Goal: Task Accomplishment & Management: Use online tool/utility

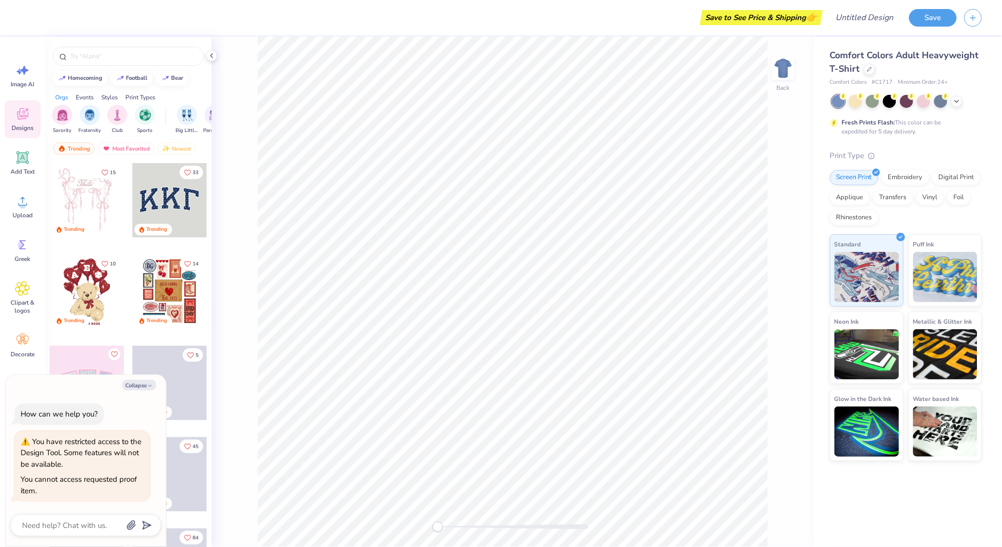
click at [22, 21] on div "Save to See Price & Shipping 👉 Design Title Save" at bounding box center [501, 17] width 1002 height 35
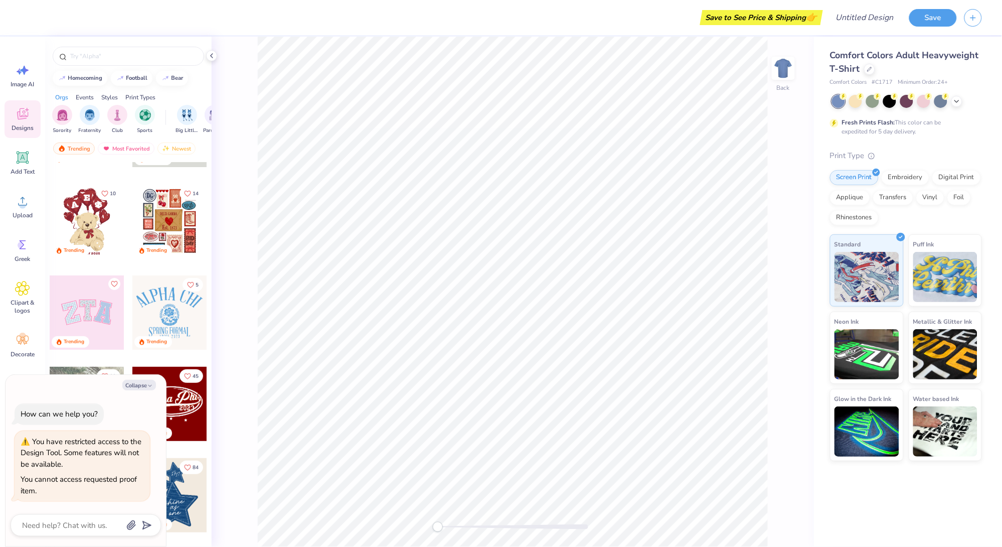
scroll to position [58, 0]
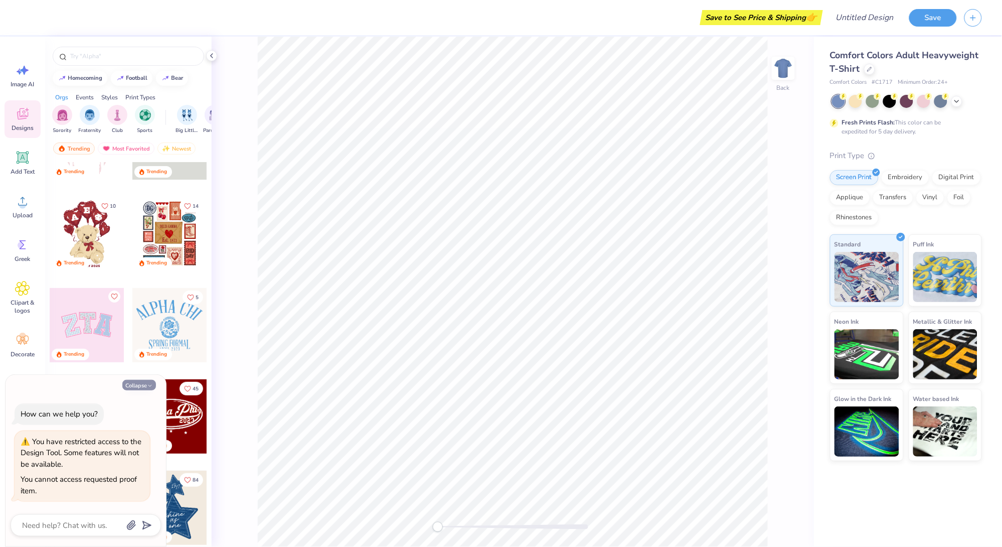
click at [138, 385] on button "Collapse" at bounding box center [139, 385] width 34 height 11
type textarea "x"
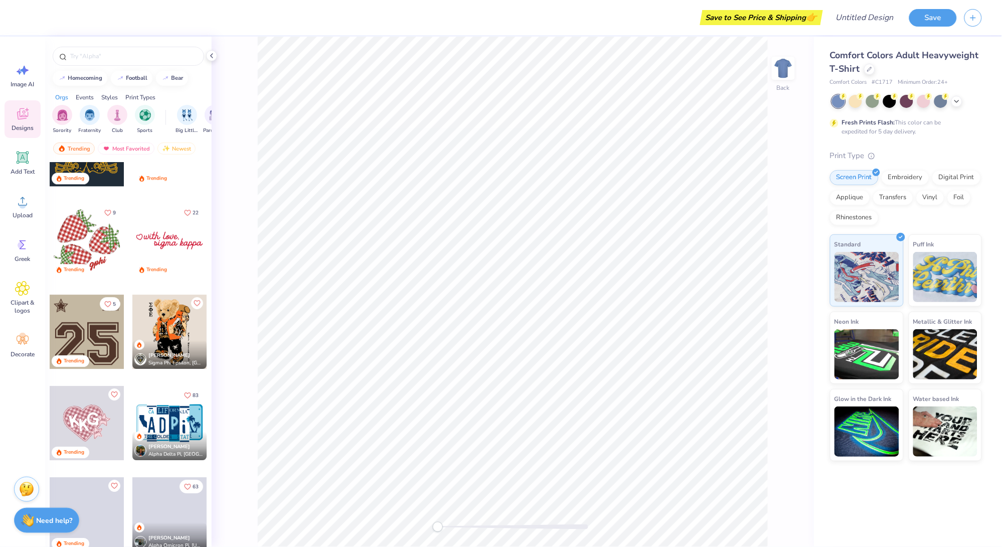
scroll to position [925, 0]
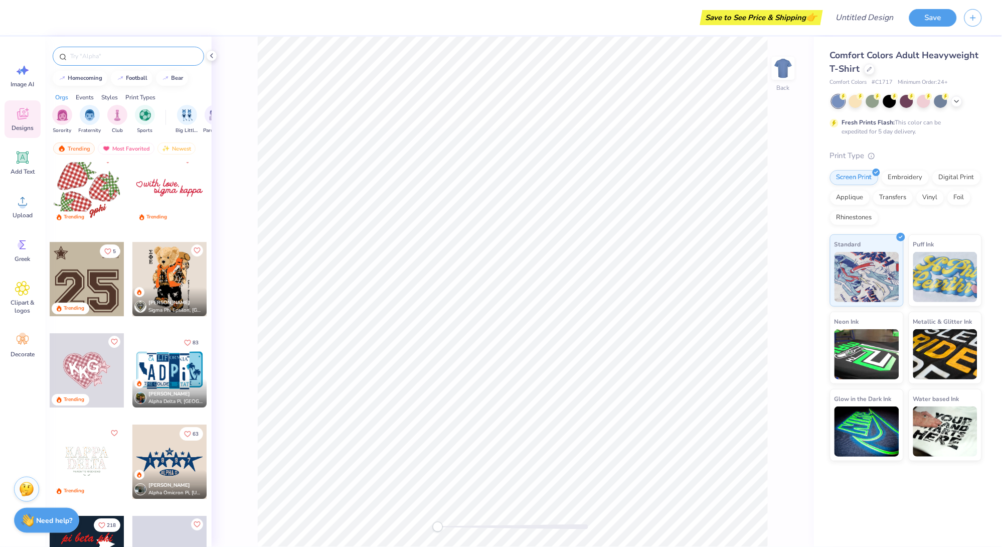
click at [120, 64] on div at bounding box center [128, 56] width 151 height 19
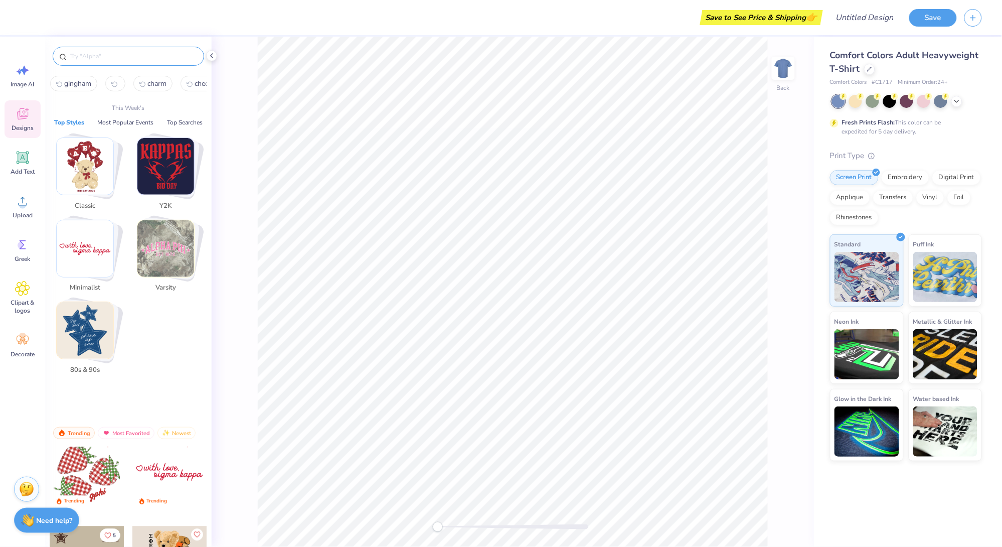
click at [115, 58] on input "text" at bounding box center [133, 56] width 128 height 10
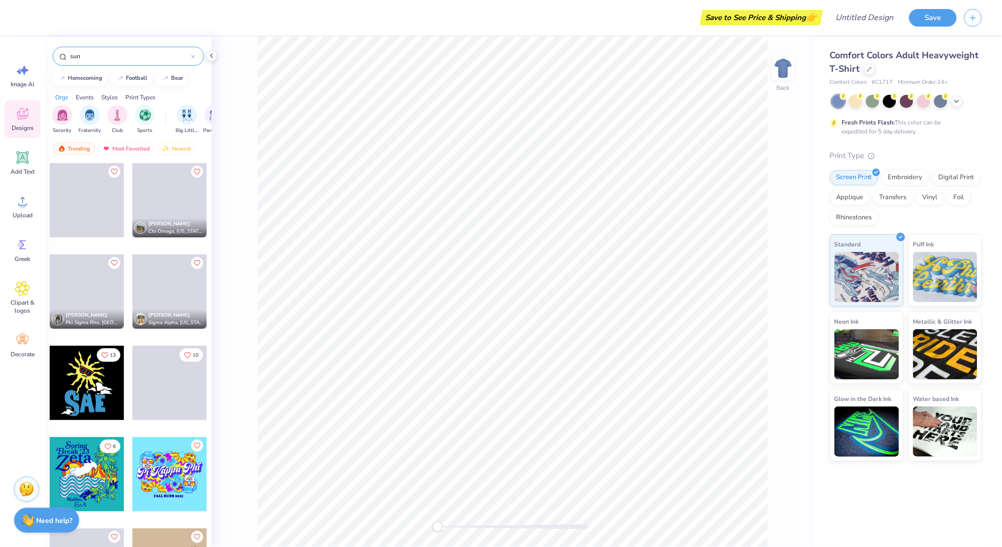
type input "sun"
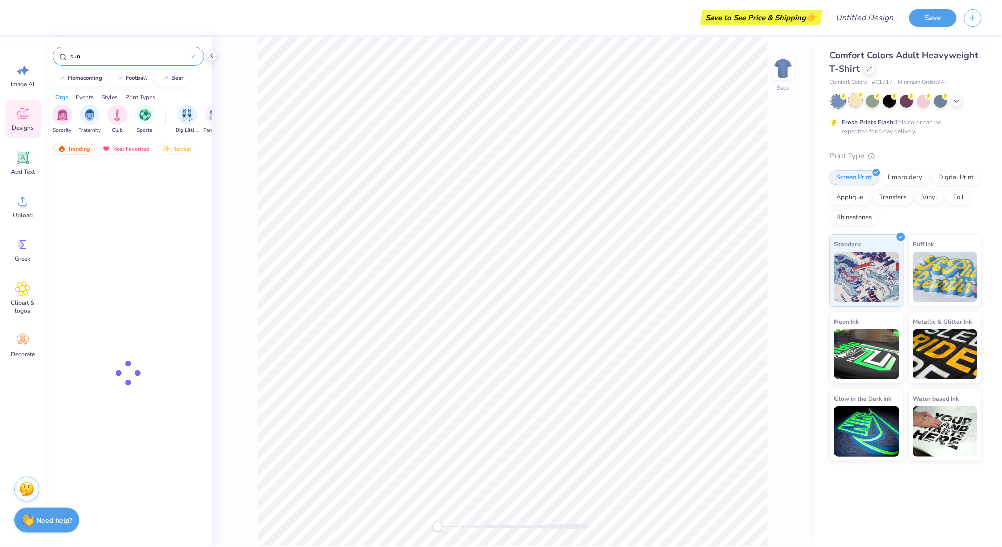
click at [856, 100] on div at bounding box center [855, 100] width 13 height 13
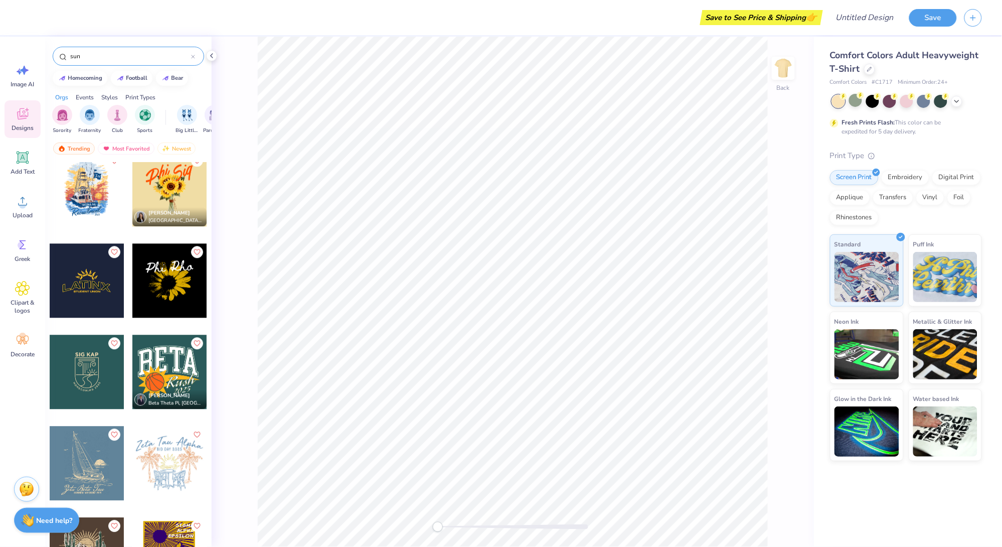
scroll to position [643, 0]
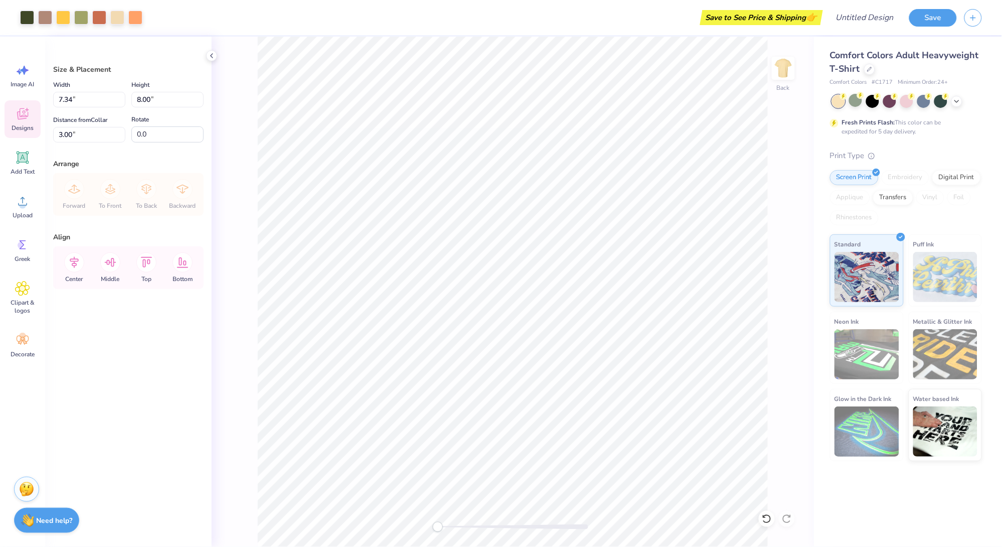
click at [26, 116] on icon at bounding box center [23, 115] width 10 height 8
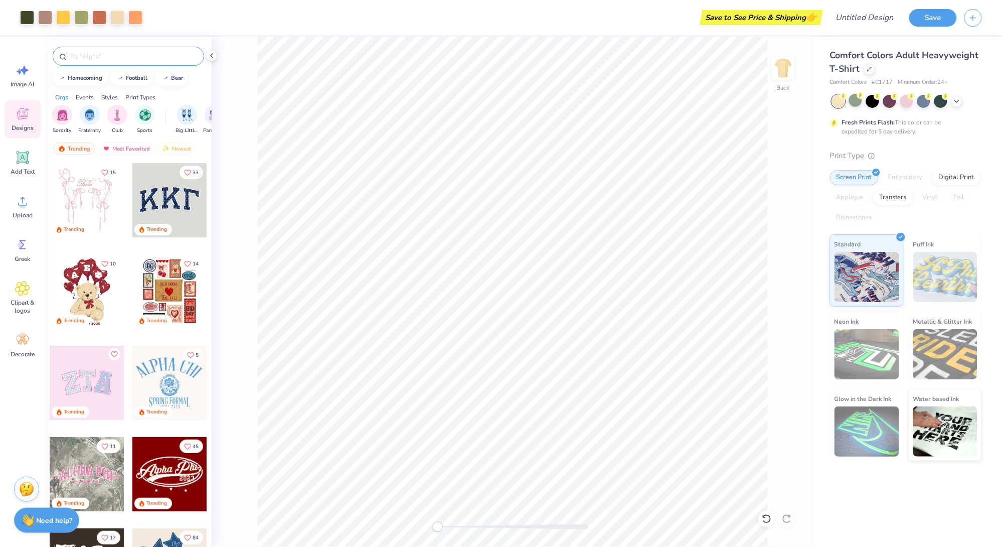
click at [111, 56] on input "text" at bounding box center [133, 56] width 128 height 10
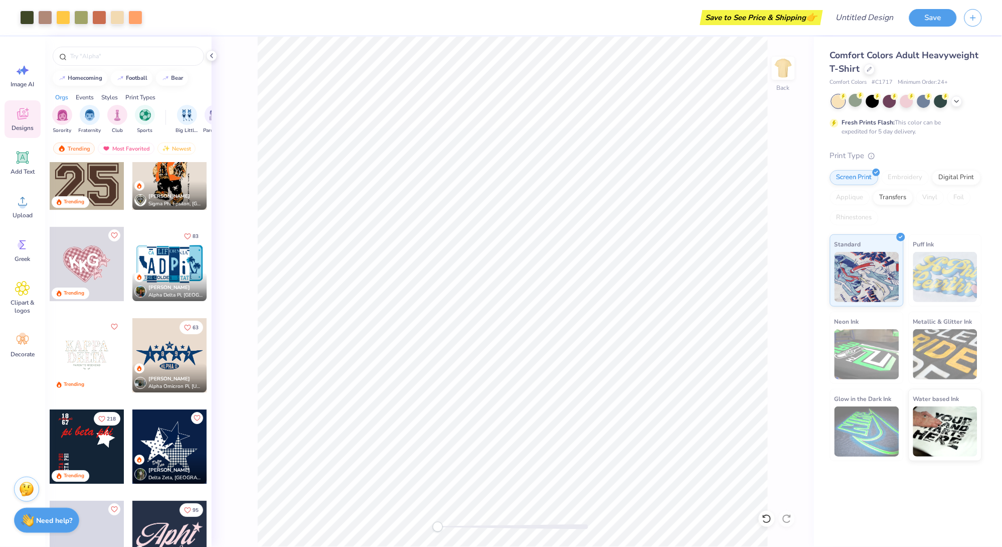
scroll to position [1034, 0]
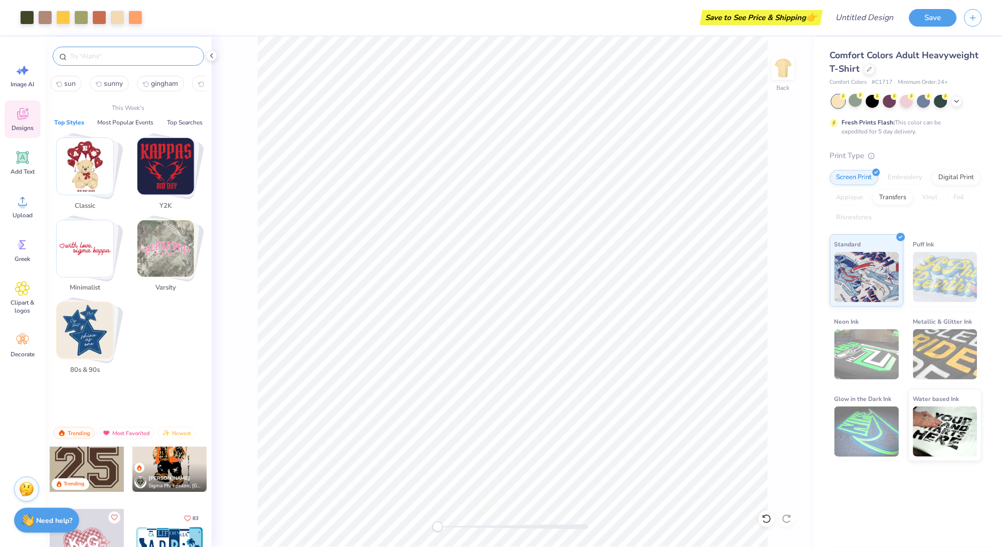
click at [111, 55] on input "text" at bounding box center [133, 56] width 128 height 10
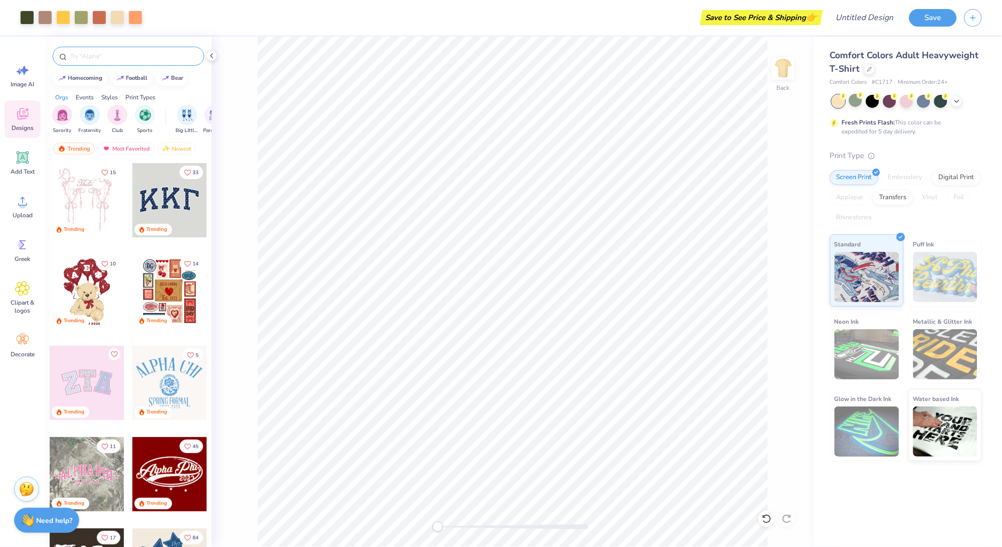
click at [99, 56] on input "text" at bounding box center [133, 56] width 128 height 10
type input "sun"
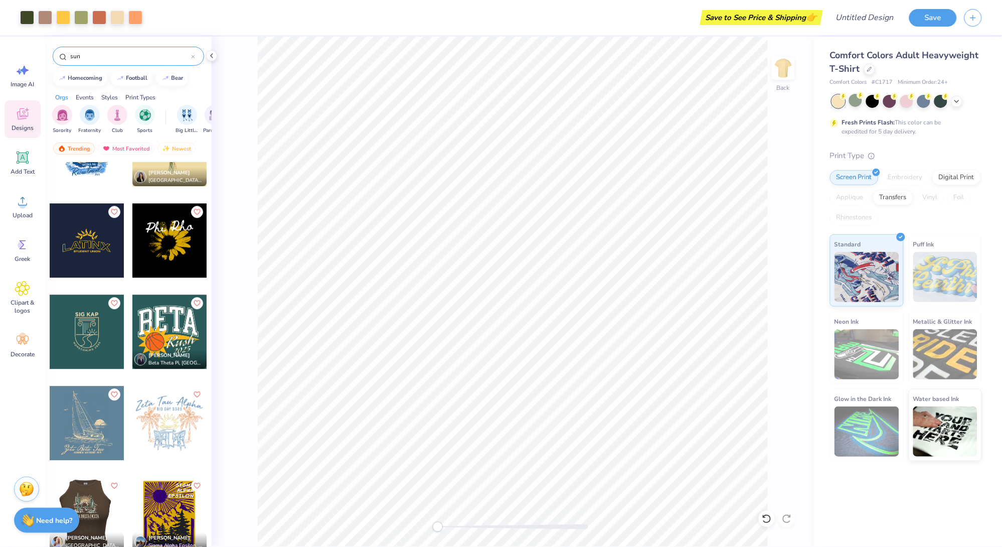
scroll to position [590, 0]
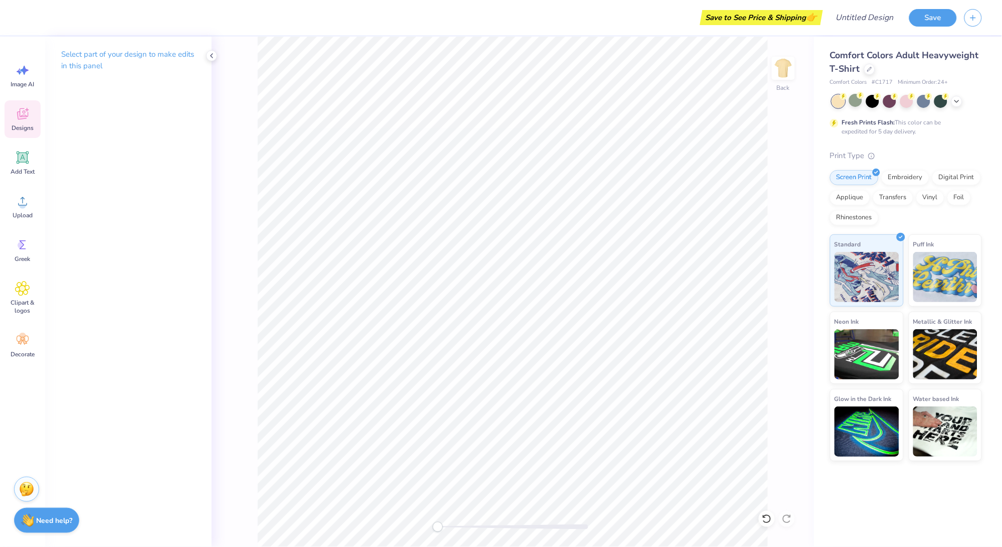
click at [21, 119] on icon at bounding box center [22, 113] width 15 height 15
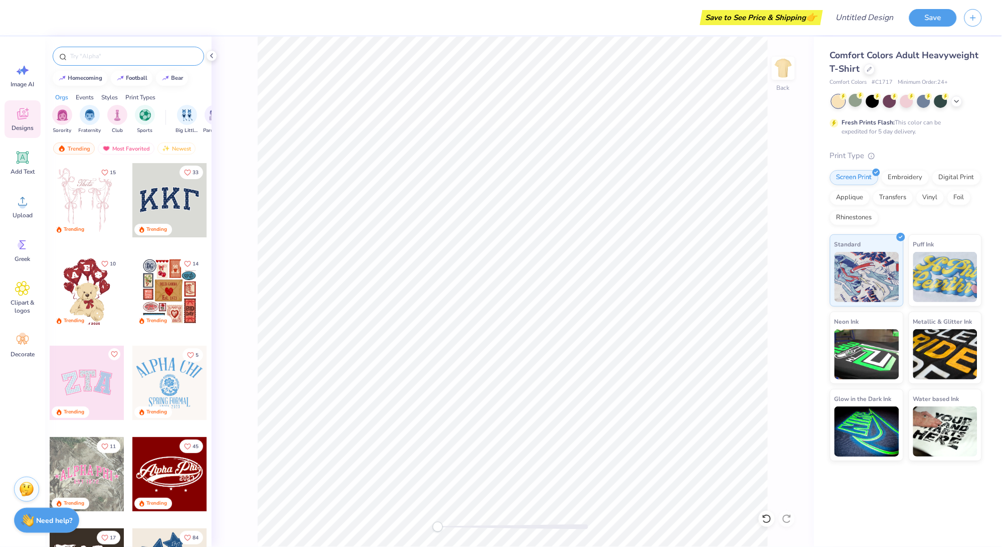
click at [88, 62] on div at bounding box center [128, 56] width 151 height 19
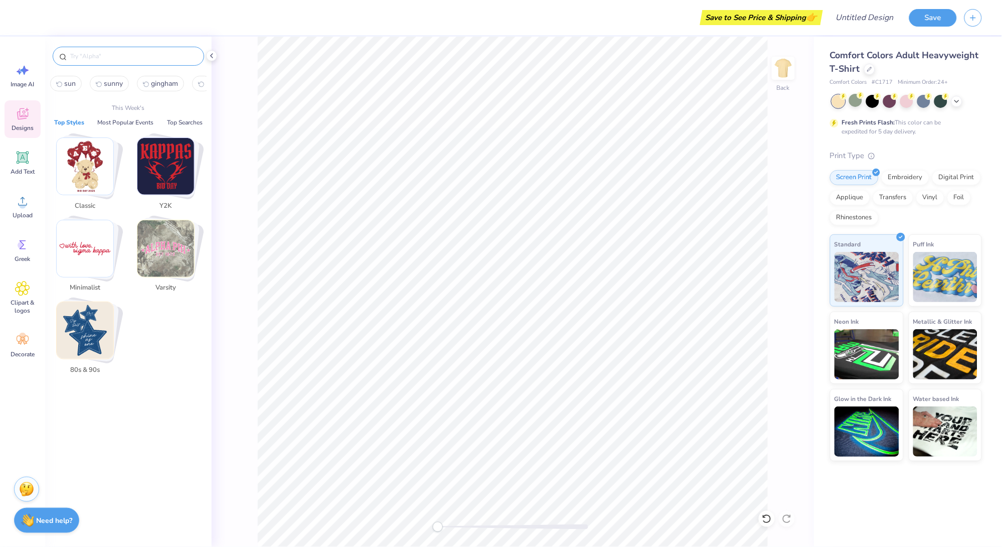
click at [88, 52] on input "text" at bounding box center [133, 56] width 128 height 10
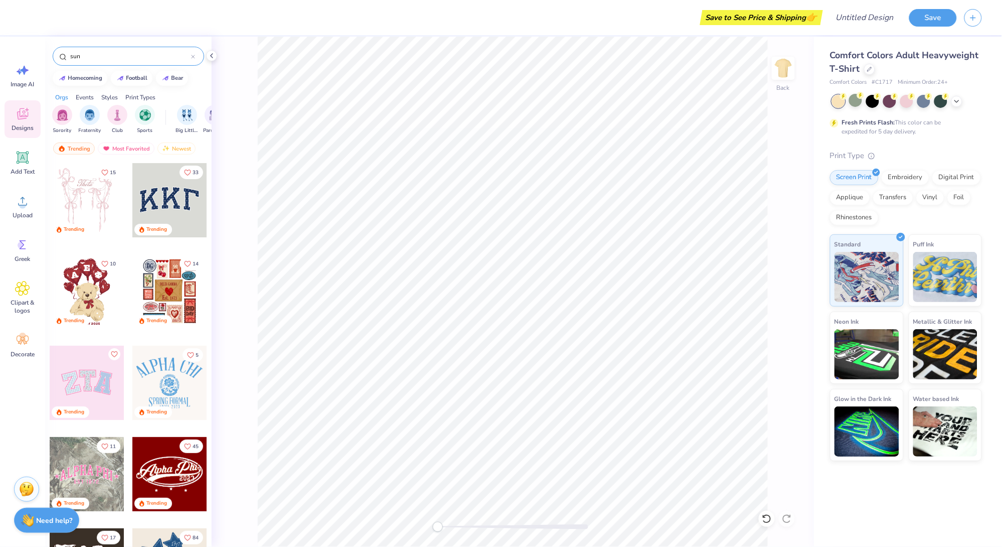
type input "sun"
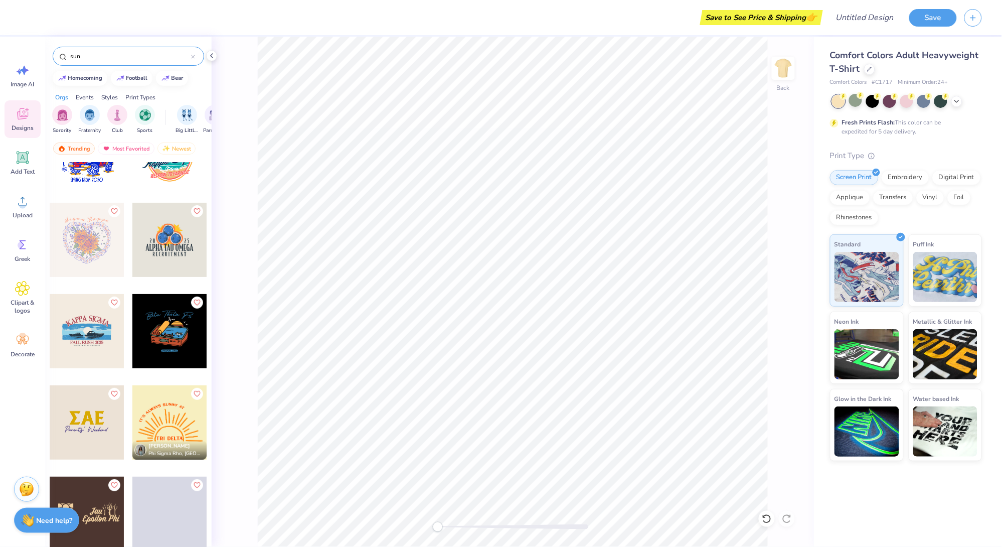
scroll to position [7370, 0]
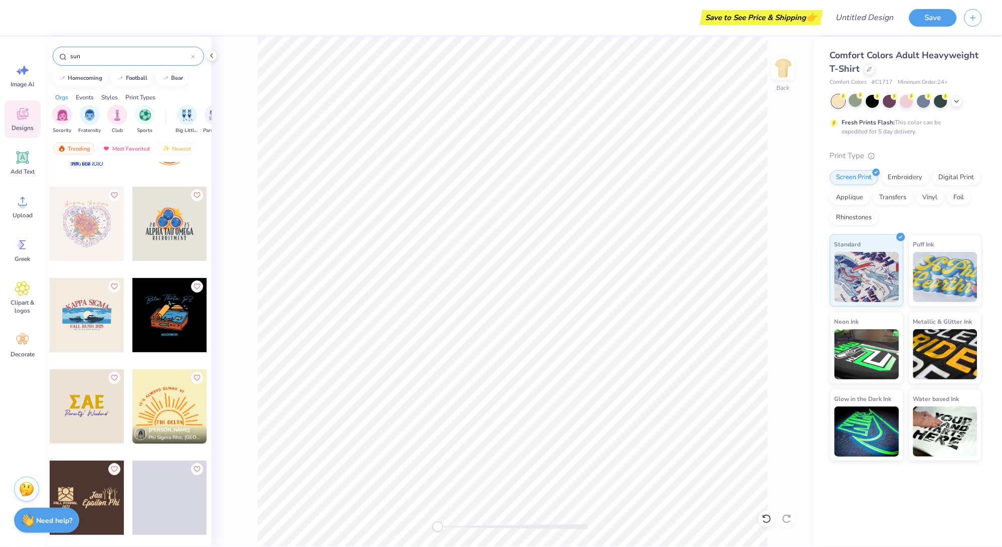
click at [97, 233] on div at bounding box center [87, 224] width 74 height 74
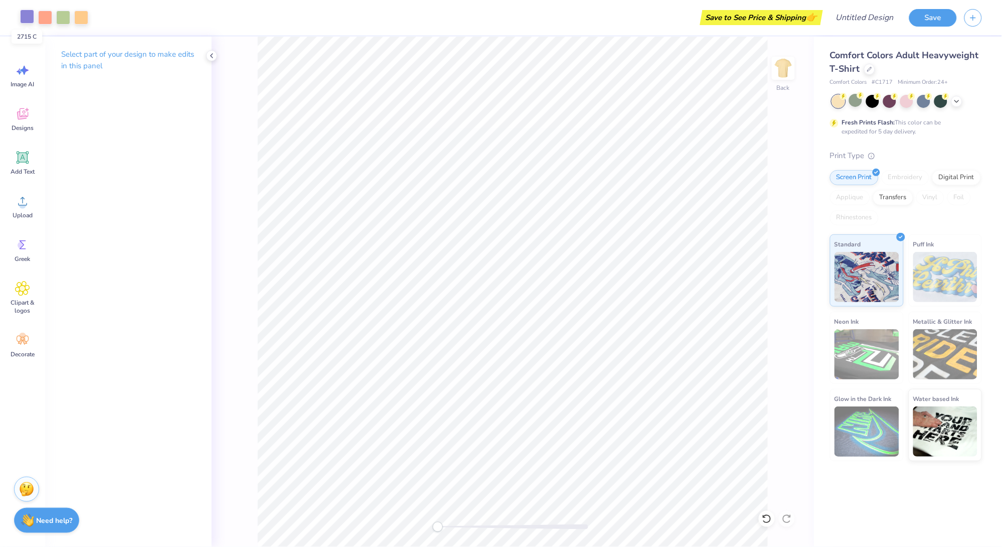
click at [27, 16] on div at bounding box center [27, 17] width 14 height 14
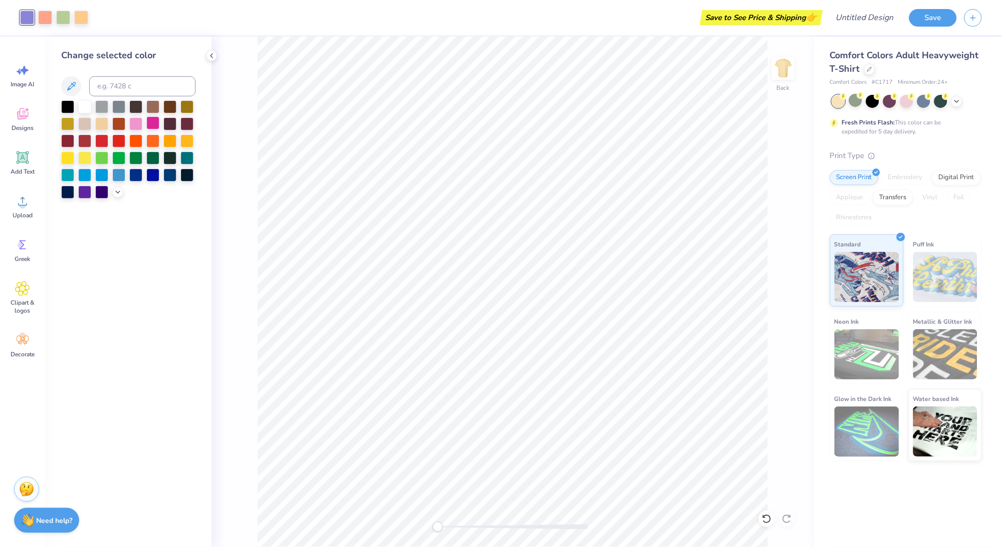
click at [150, 126] on div at bounding box center [152, 122] width 13 height 13
click at [134, 123] on div at bounding box center [135, 122] width 13 height 13
click at [116, 195] on icon at bounding box center [118, 191] width 8 height 8
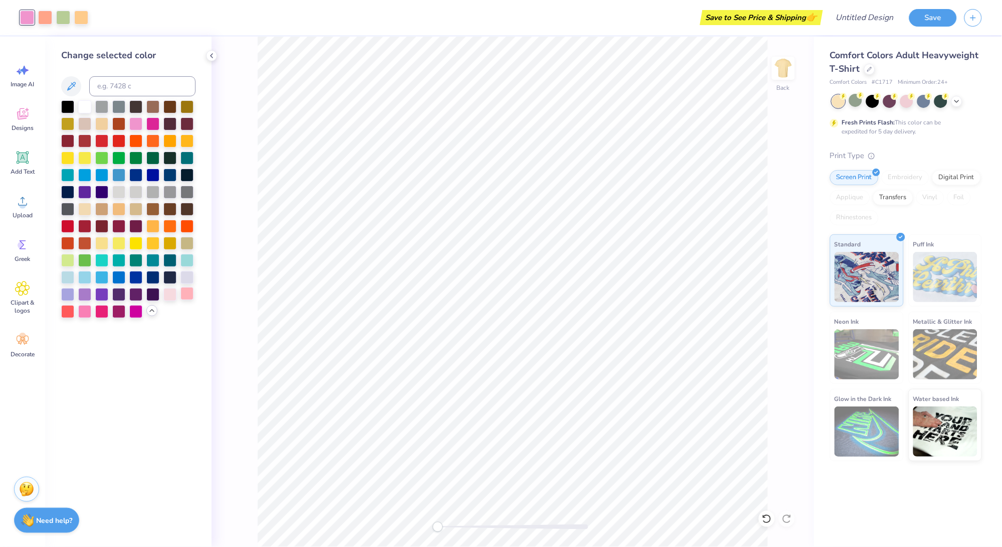
click at [189, 294] on div at bounding box center [187, 293] width 13 height 13
click at [85, 313] on div at bounding box center [84, 310] width 13 height 13
click at [103, 314] on div at bounding box center [101, 310] width 13 height 13
click at [84, 312] on div at bounding box center [84, 310] width 13 height 13
click at [99, 312] on div at bounding box center [101, 310] width 13 height 13
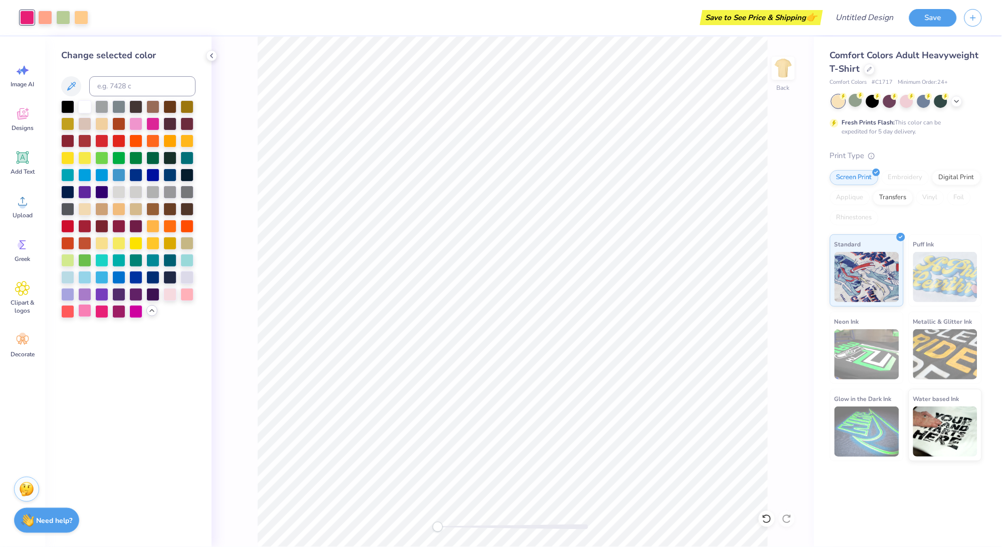
click at [87, 312] on div at bounding box center [84, 310] width 13 height 13
click at [63, 310] on div at bounding box center [67, 310] width 13 height 13
click at [186, 296] on div at bounding box center [187, 293] width 13 height 13
click at [173, 296] on div at bounding box center [170, 293] width 13 height 13
click at [192, 294] on div at bounding box center [187, 293] width 13 height 13
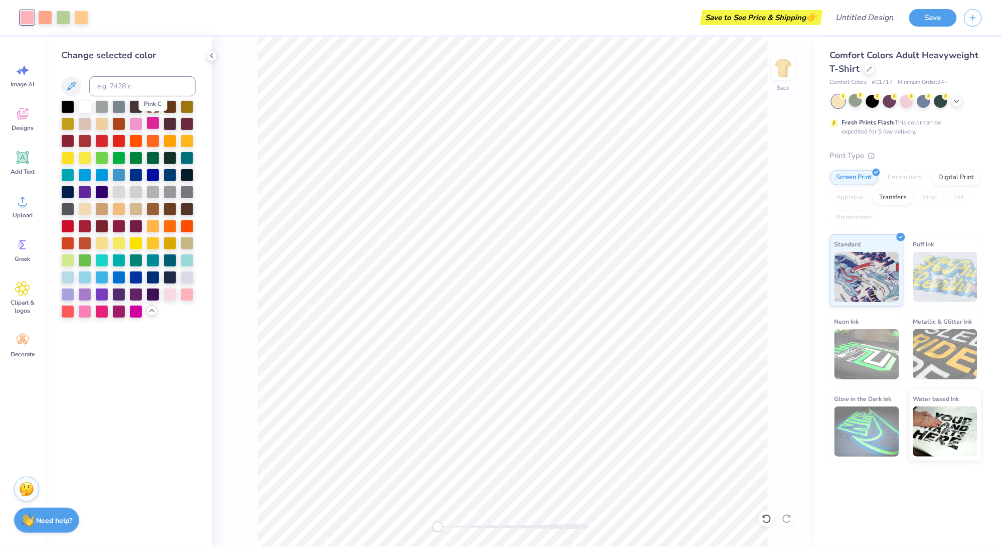
click at [150, 122] on div at bounding box center [152, 122] width 13 height 13
click at [64, 82] on button at bounding box center [71, 86] width 20 height 20
click at [72, 87] on icon at bounding box center [71, 86] width 12 height 12
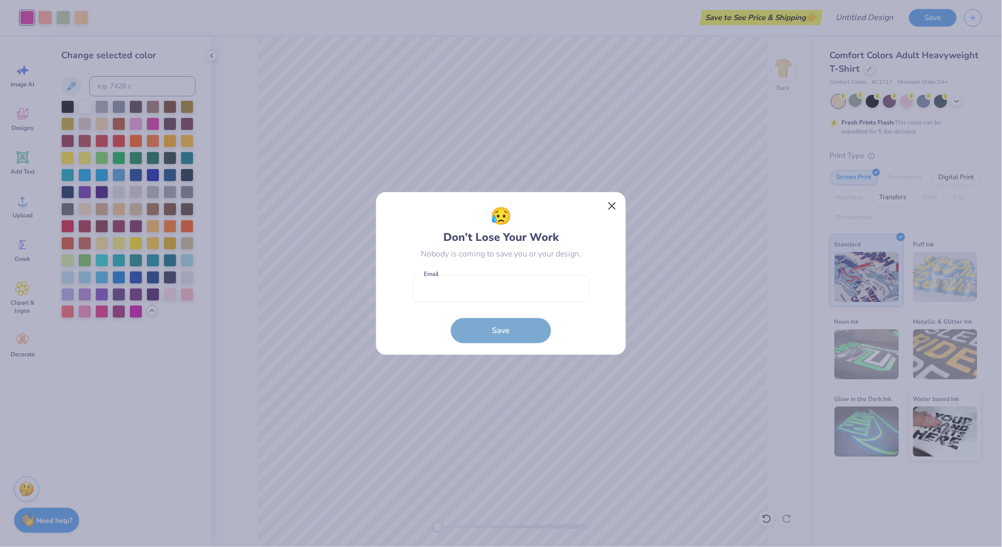
click at [615, 199] on button "Close" at bounding box center [612, 206] width 19 height 19
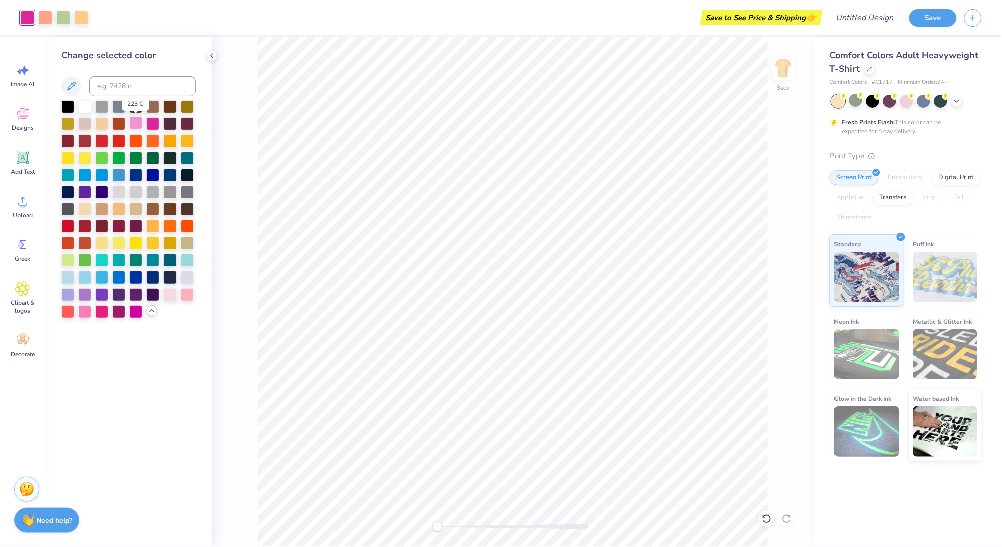
click at [131, 119] on div at bounding box center [135, 122] width 13 height 13
click at [189, 295] on div at bounding box center [187, 293] width 13 height 13
click at [82, 315] on div at bounding box center [84, 310] width 13 height 13
click at [40, 14] on div at bounding box center [45, 17] width 14 height 14
click at [171, 139] on div at bounding box center [170, 139] width 13 height 13
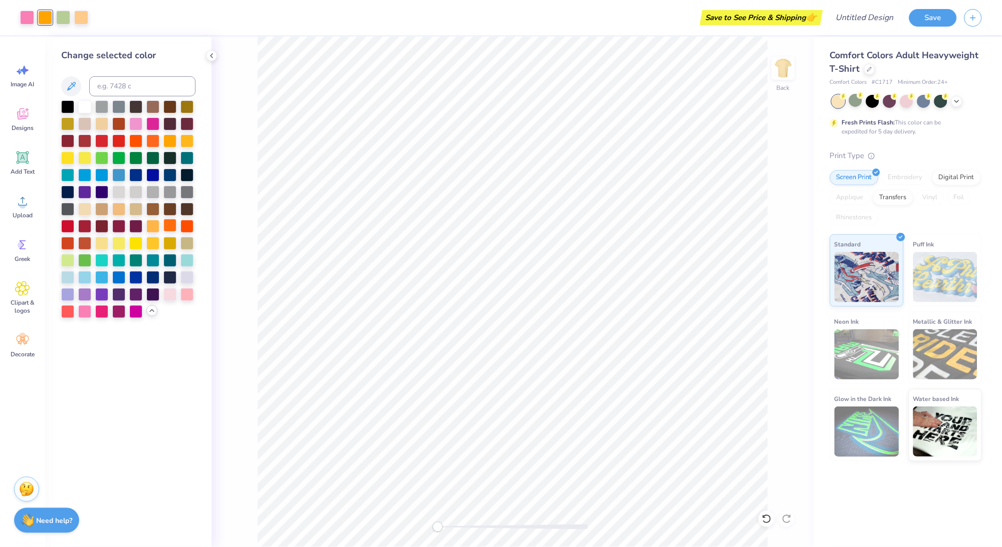
click at [173, 225] on div at bounding box center [170, 225] width 13 height 13
click at [63, 14] on div at bounding box center [63, 17] width 14 height 14
click at [135, 126] on div at bounding box center [135, 122] width 13 height 13
click at [82, 257] on div at bounding box center [84, 259] width 13 height 13
click at [66, 263] on div at bounding box center [67, 259] width 13 height 13
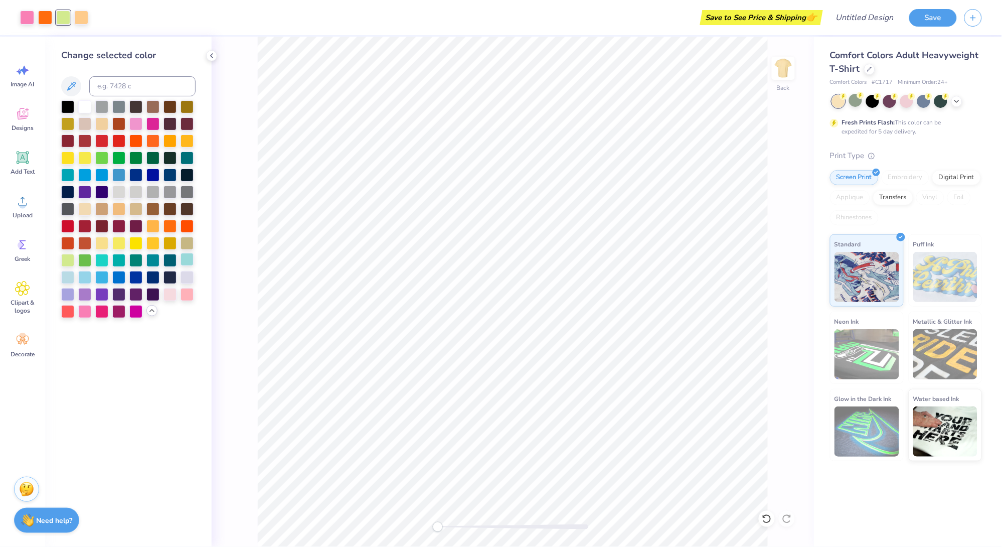
click at [189, 263] on div at bounding box center [187, 259] width 13 height 13
click at [185, 245] on div at bounding box center [187, 242] width 13 height 13
click at [187, 108] on div at bounding box center [187, 105] width 13 height 13
click at [64, 124] on div at bounding box center [67, 122] width 13 height 13
click at [104, 162] on div at bounding box center [101, 156] width 13 height 13
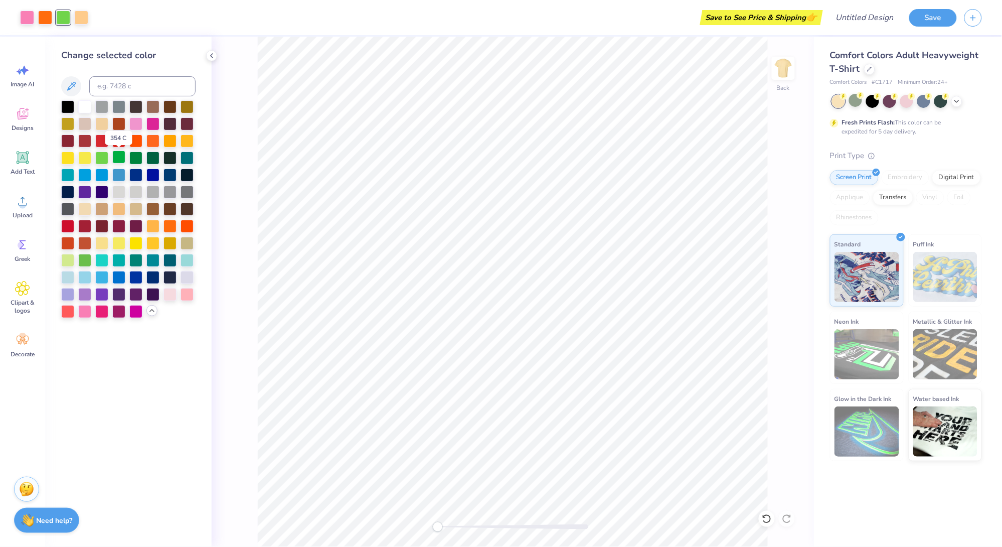
click at [115, 158] on div at bounding box center [118, 156] width 13 height 13
click at [134, 159] on div at bounding box center [135, 156] width 13 height 13
click at [66, 260] on div at bounding box center [67, 259] width 13 height 13
click at [771, 519] on icon at bounding box center [766, 518] width 9 height 9
click at [769, 519] on icon at bounding box center [767, 519] width 10 height 10
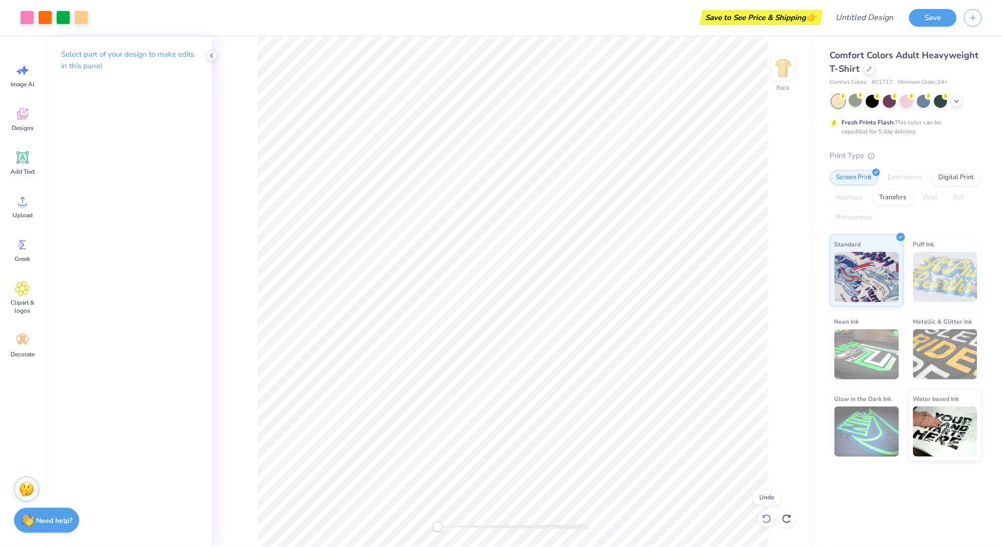
click at [767, 519] on icon at bounding box center [767, 519] width 10 height 10
click at [766, 519] on icon at bounding box center [767, 519] width 10 height 10
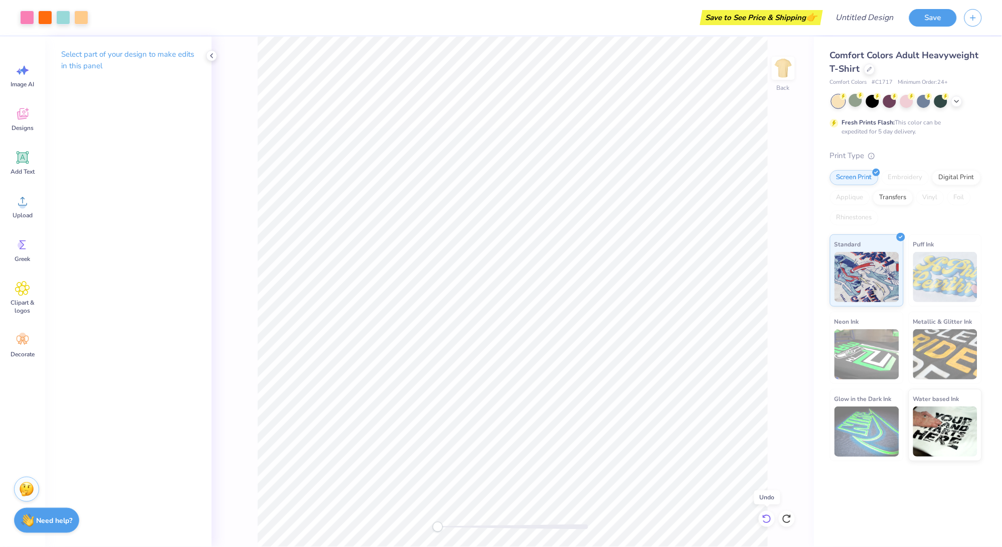
click at [766, 519] on icon at bounding box center [767, 519] width 10 height 10
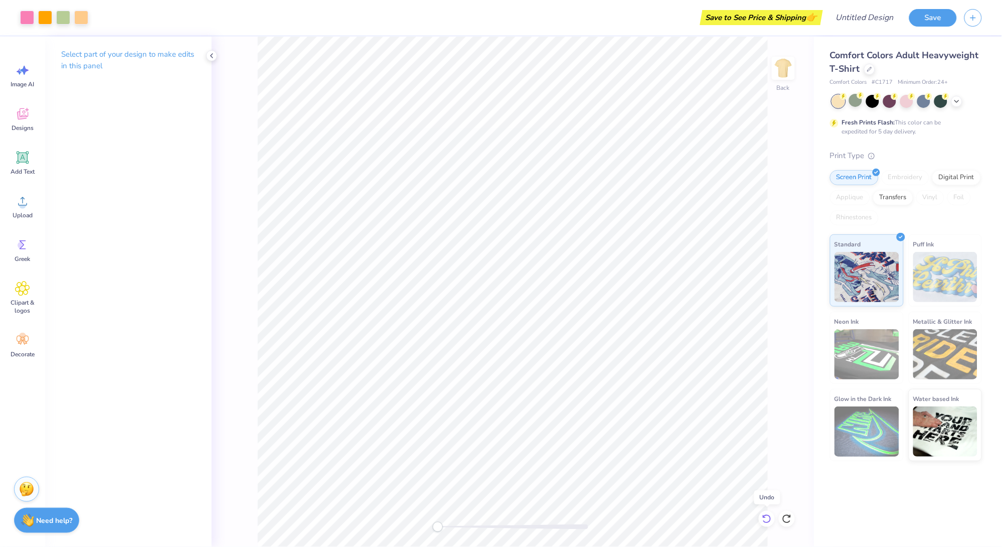
click at [766, 519] on icon at bounding box center [767, 519] width 10 height 10
click at [66, 14] on div at bounding box center [63, 18] width 14 height 14
click at [84, 15] on div at bounding box center [81, 17] width 14 height 14
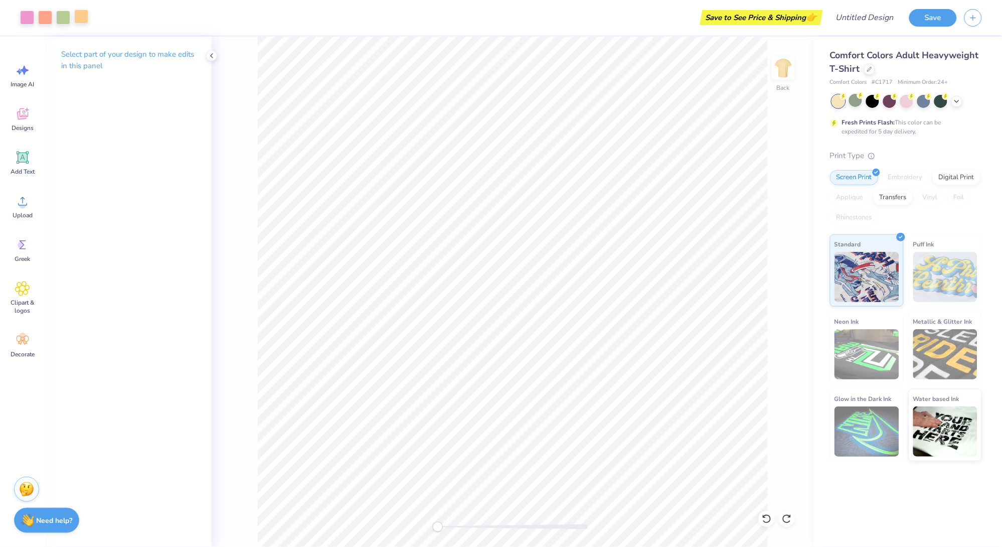
click at [83, 20] on div at bounding box center [81, 17] width 14 height 14
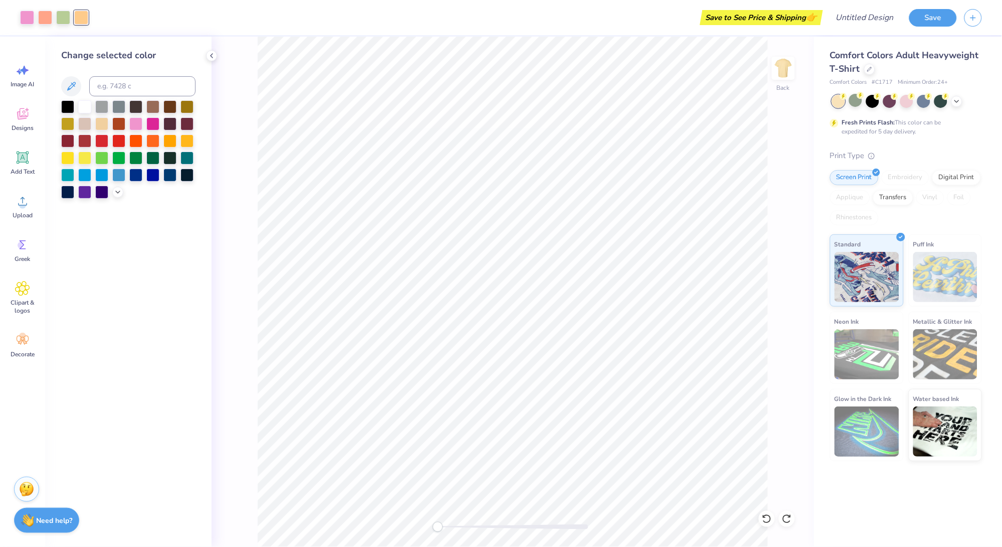
click at [91, 22] on div "Art colors Save to See Price & Shipping 👉 Design Title Save" at bounding box center [501, 17] width 1002 height 35
drag, startPoint x: 87, startPoint y: 21, endPoint x: 82, endPoint y: 16, distance: 7.5
click at [87, 21] on div at bounding box center [81, 18] width 14 height 14
click at [82, 17] on div at bounding box center [81, 18] width 14 height 14
click at [186, 140] on div at bounding box center [187, 139] width 13 height 13
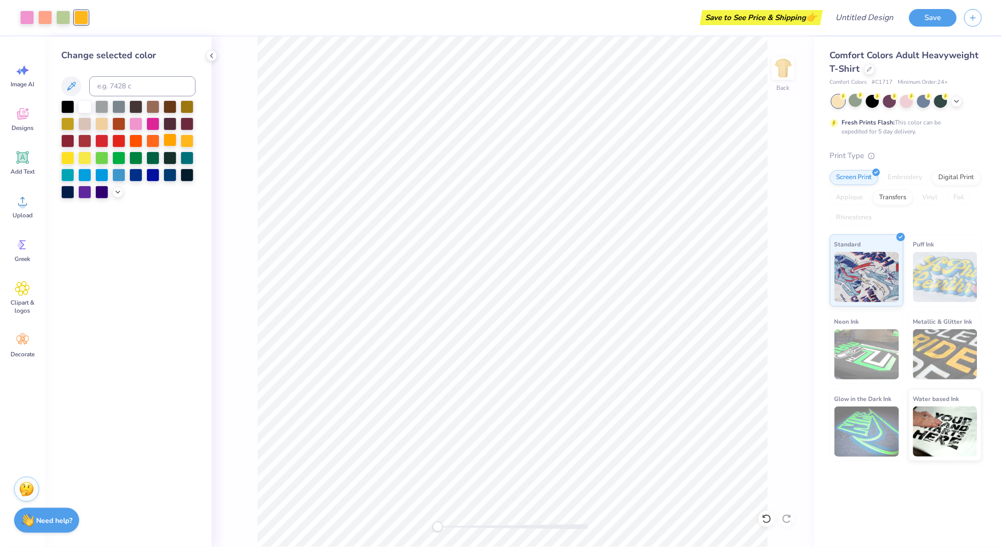
click at [174, 140] on div at bounding box center [170, 139] width 13 height 13
click at [29, 19] on div at bounding box center [27, 17] width 14 height 14
click at [113, 190] on div at bounding box center [117, 191] width 11 height 11
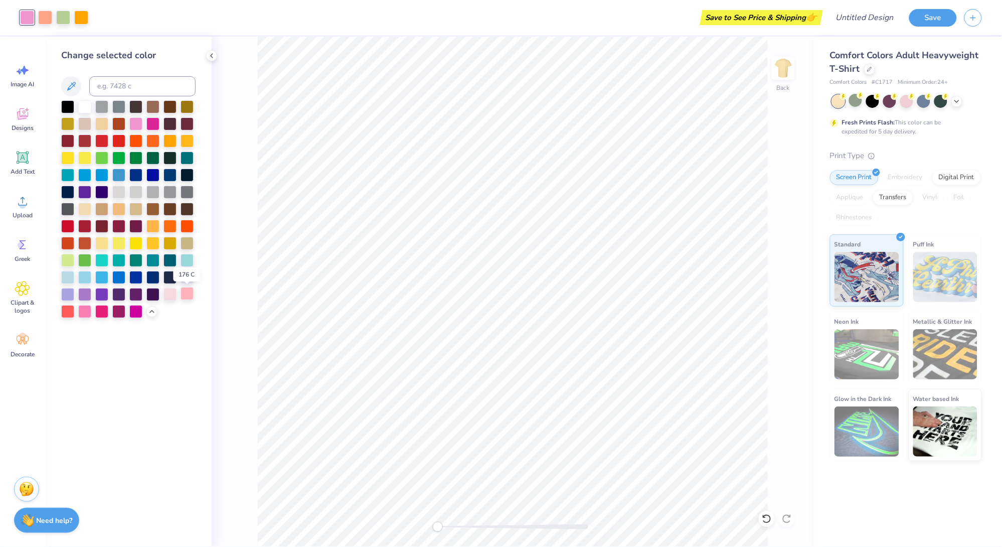
click at [186, 295] on div at bounding box center [187, 293] width 13 height 13
click at [82, 311] on div at bounding box center [84, 310] width 13 height 13
click at [80, 16] on div at bounding box center [81, 17] width 14 height 14
click at [85, 159] on div at bounding box center [84, 156] width 13 height 13
click at [187, 137] on div at bounding box center [187, 139] width 13 height 13
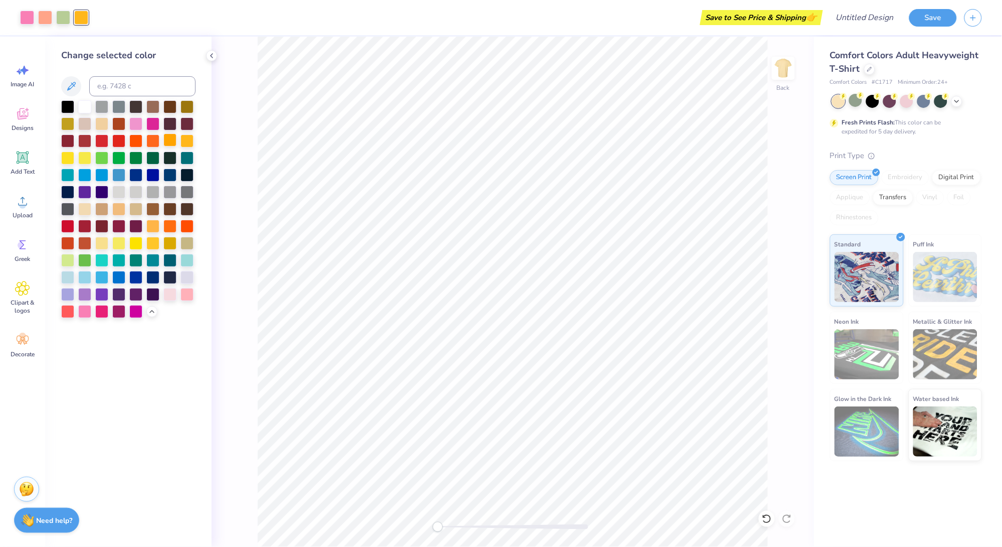
click at [172, 140] on div at bounding box center [170, 139] width 13 height 13
click at [151, 242] on div at bounding box center [152, 242] width 13 height 13
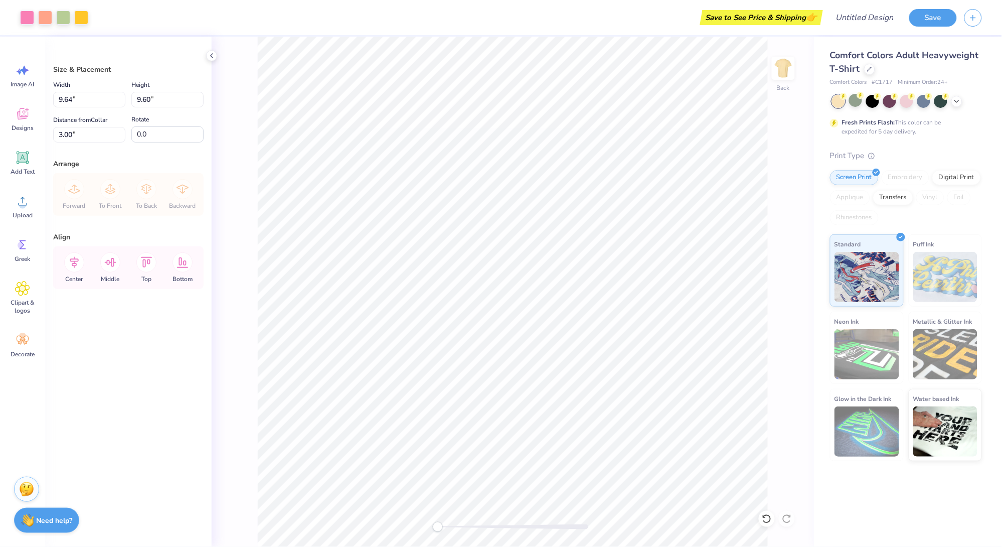
type input "4.08"
type input "8.38"
type input "8.35"
type input "4.67"
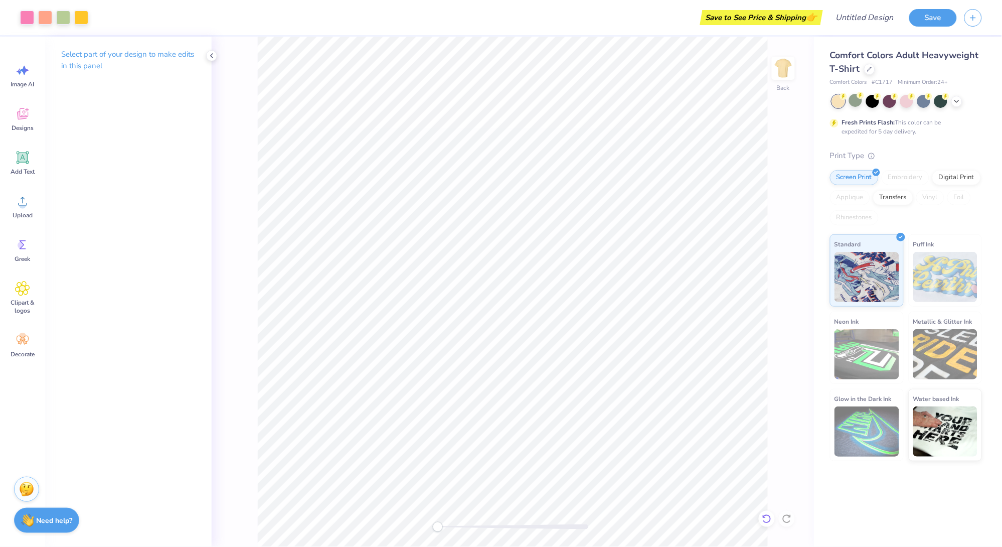
click at [765, 514] on icon at bounding box center [767, 519] width 10 height 10
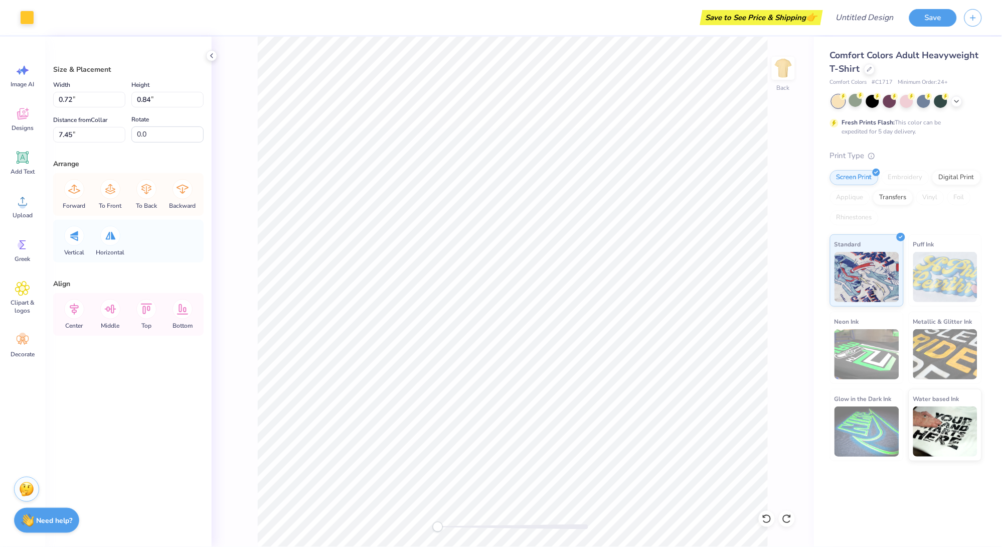
type input "0.29"
type input "0.15"
type input "8.62"
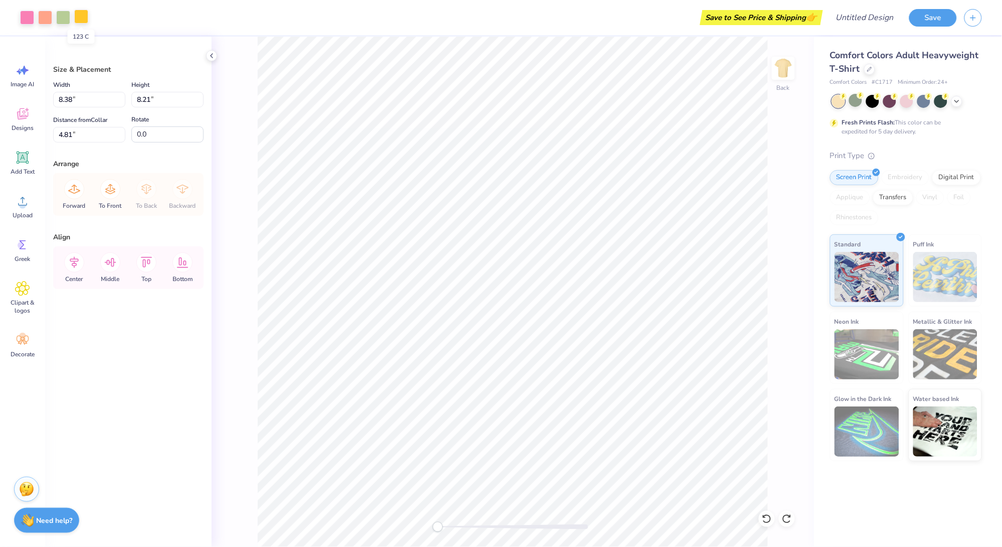
click at [83, 18] on div at bounding box center [81, 17] width 14 height 14
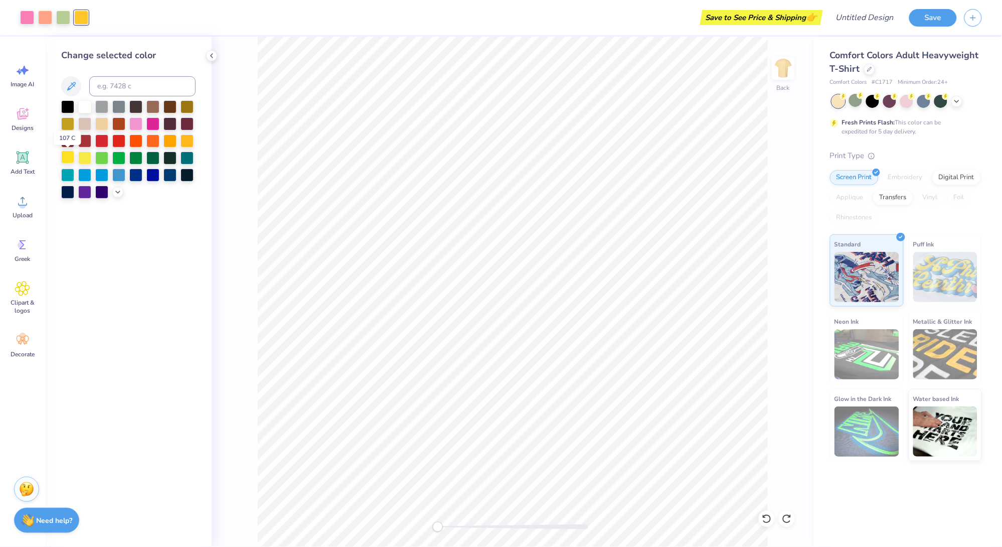
click at [65, 161] on div at bounding box center [67, 156] width 13 height 13
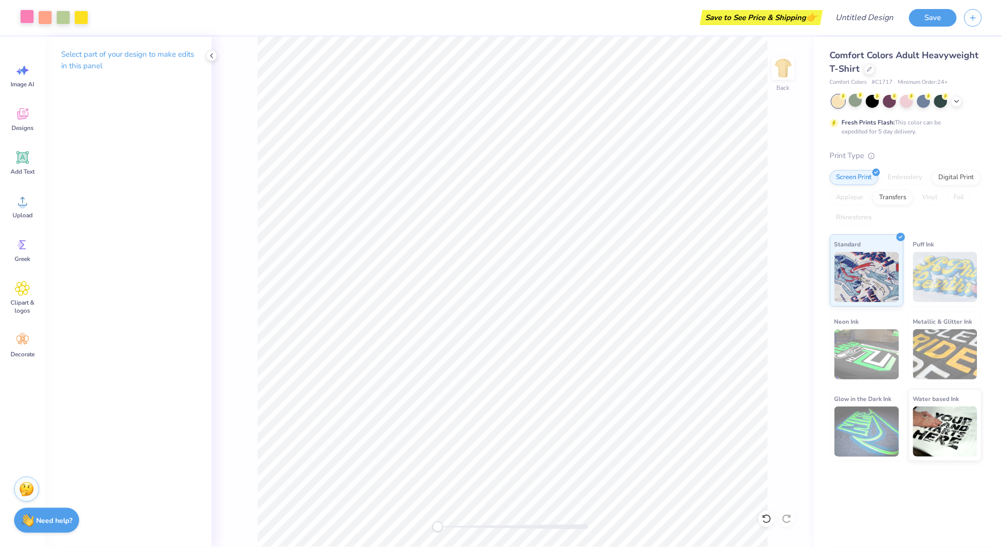
click at [26, 19] on div at bounding box center [27, 17] width 14 height 14
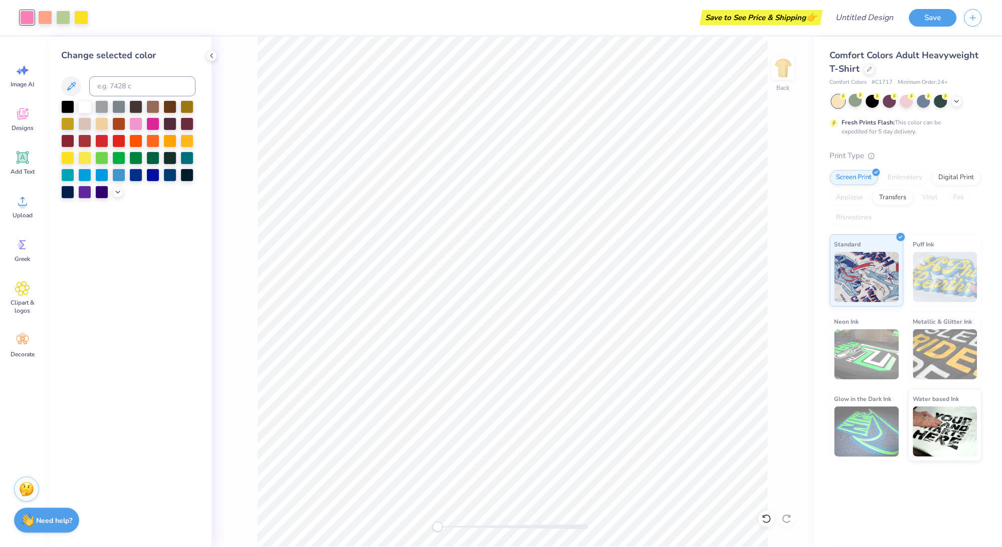
click at [122, 190] on div at bounding box center [128, 149] width 134 height 98
click at [114, 190] on icon at bounding box center [118, 191] width 8 height 8
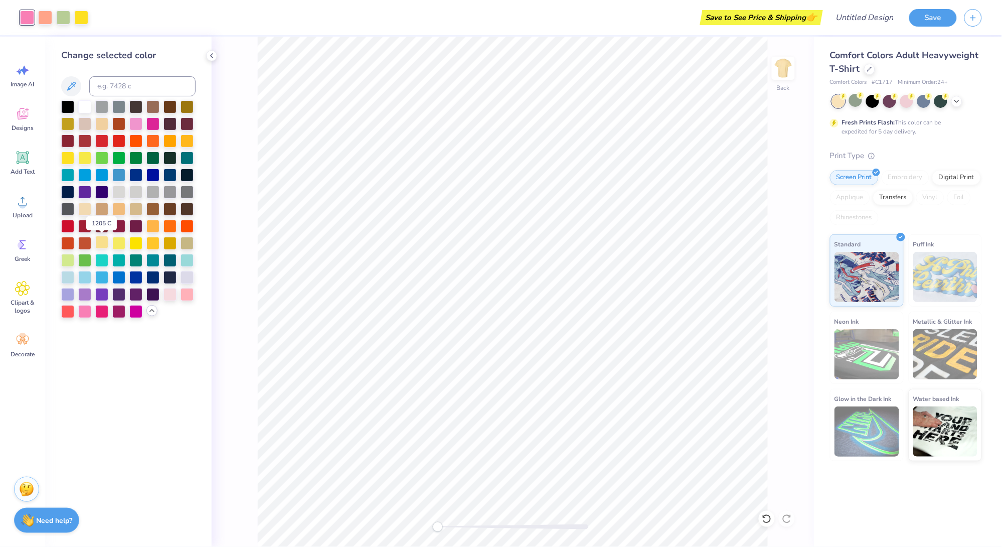
click at [102, 241] on div at bounding box center [101, 242] width 13 height 13
click at [154, 242] on div at bounding box center [152, 242] width 13 height 13
click at [172, 242] on div at bounding box center [170, 242] width 13 height 13
click at [171, 140] on div at bounding box center [170, 139] width 13 height 13
click at [185, 136] on div at bounding box center [187, 139] width 13 height 13
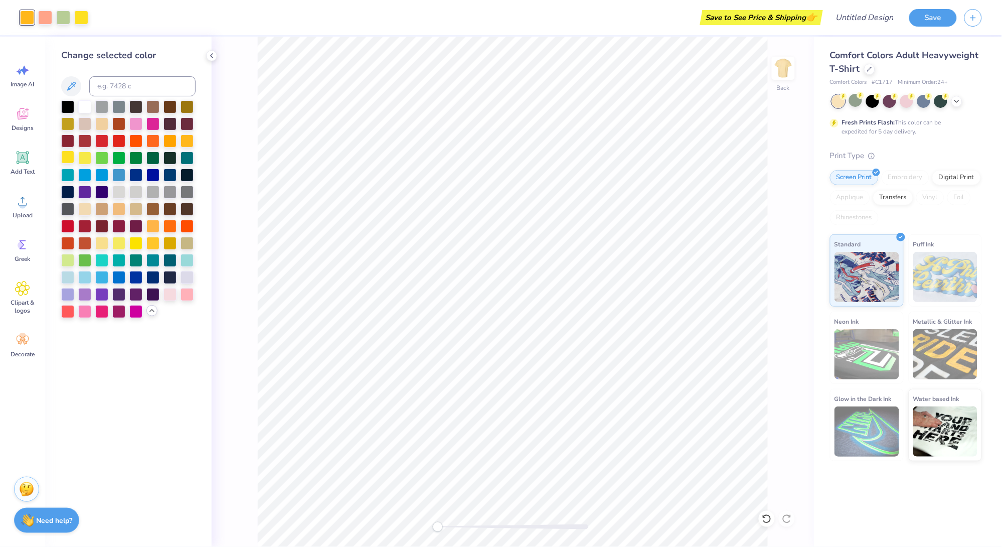
click at [69, 158] on div at bounding box center [67, 156] width 13 height 13
click at [87, 158] on div at bounding box center [84, 156] width 13 height 13
click at [175, 139] on div at bounding box center [170, 139] width 13 height 13
click at [186, 141] on div at bounding box center [187, 139] width 13 height 13
click at [765, 519] on icon at bounding box center [767, 519] width 10 height 10
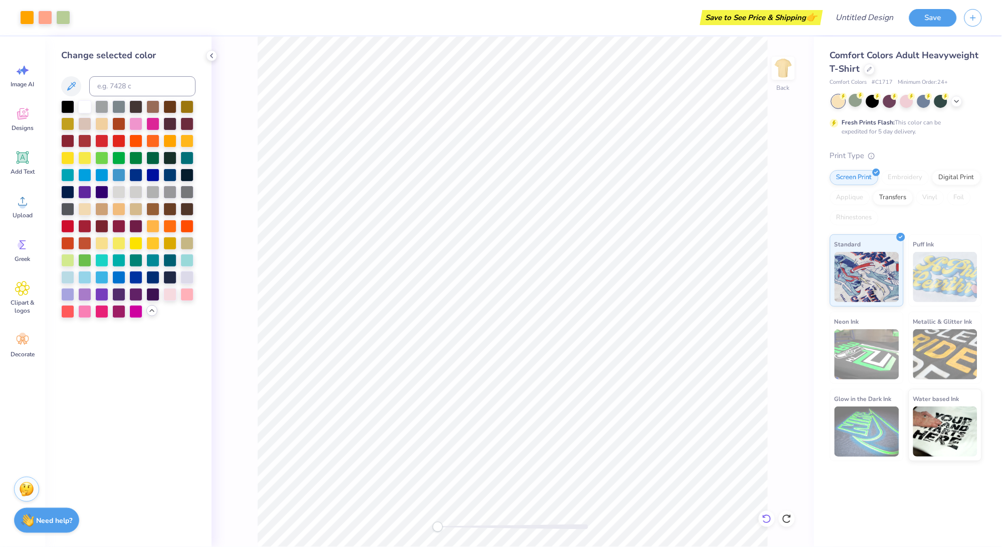
click at [762, 519] on icon at bounding box center [767, 519] width 10 height 10
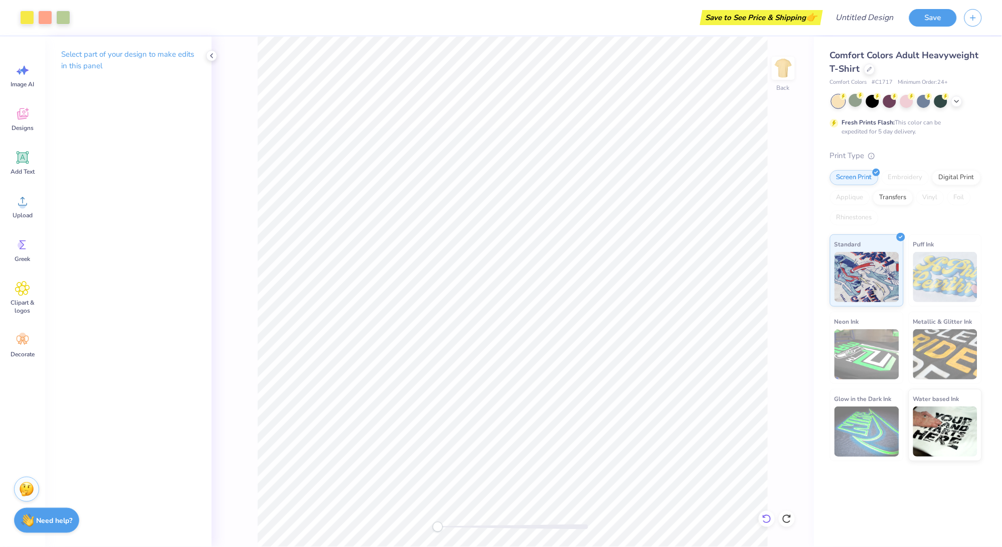
click at [769, 518] on icon at bounding box center [767, 519] width 10 height 10
click at [948, 16] on button "Save" at bounding box center [933, 17] width 48 height 18
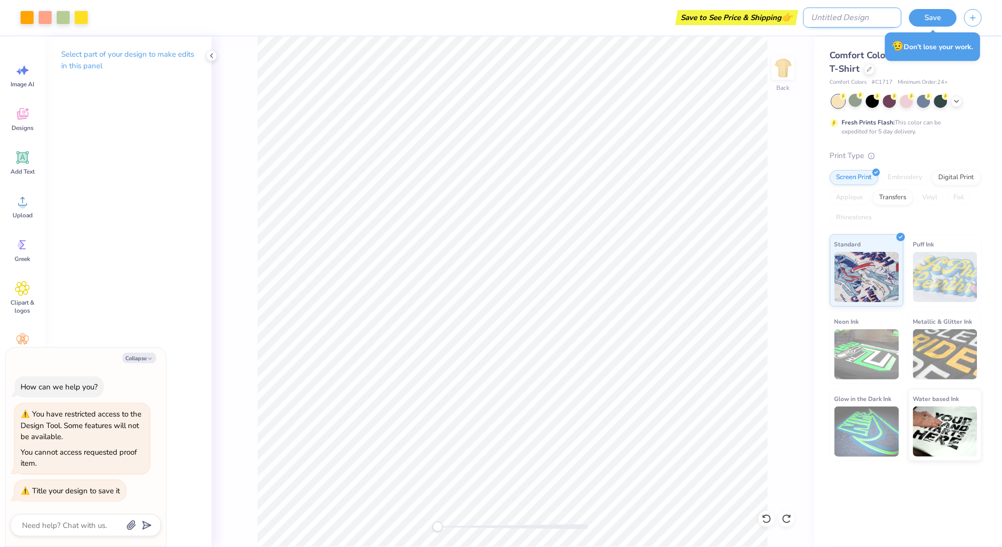
type textarea "x"
click at [867, 23] on input "Design Title" at bounding box center [852, 18] width 98 height 20
type input "R"
type textarea "x"
type input "Re"
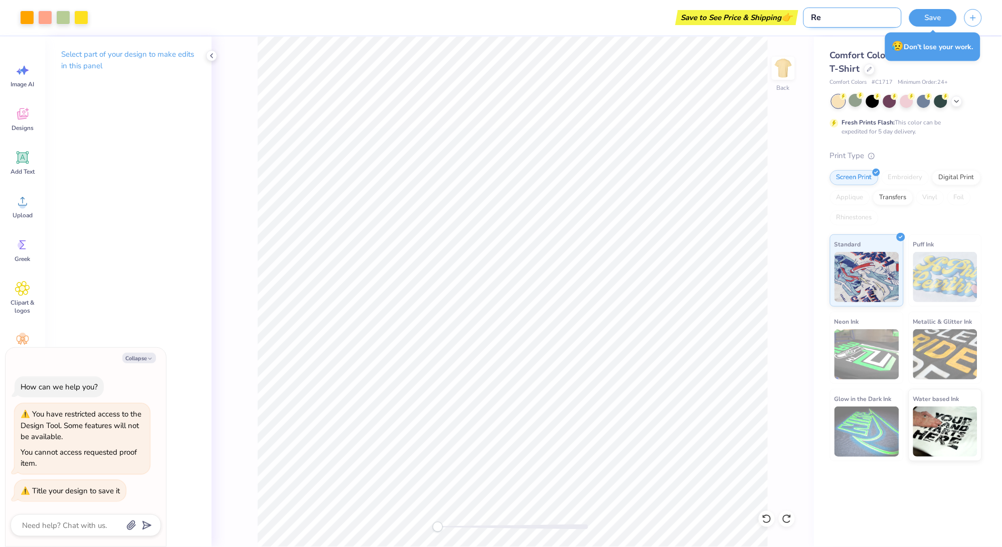
type textarea "x"
type input "Ret"
type textarea "x"
type input "Retr"
type textarea "x"
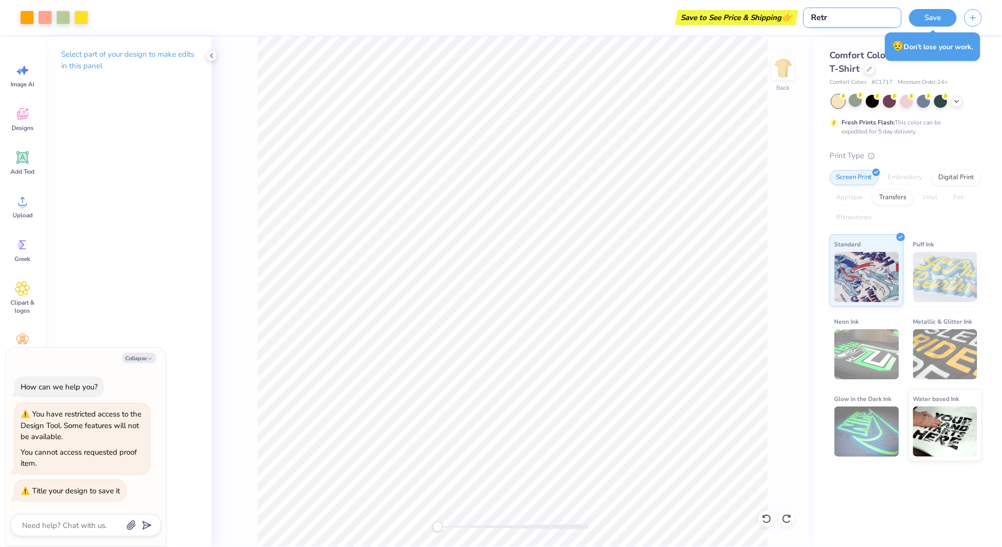
type input "Retre"
type textarea "x"
type input "Retrea"
type textarea "x"
type input "Retreat"
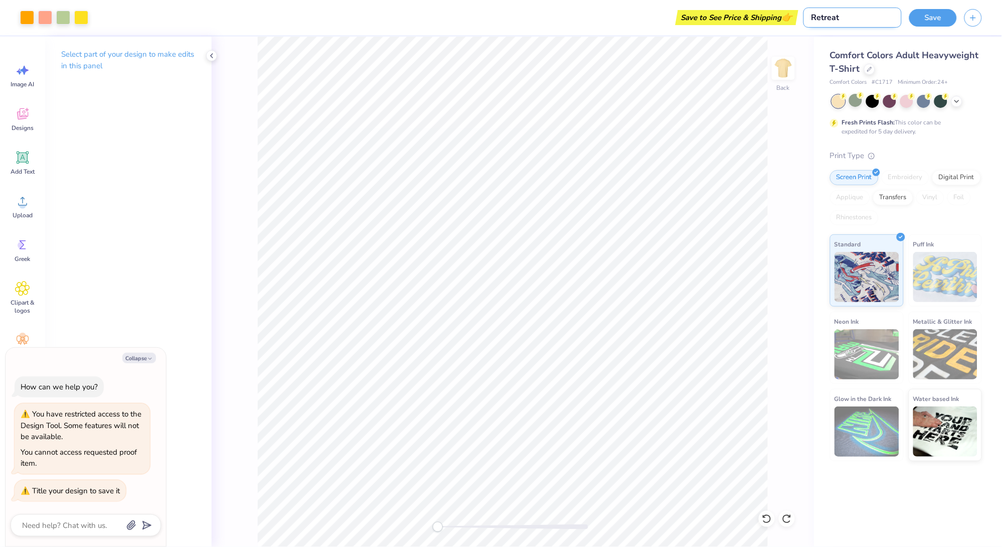
type textarea "x"
type input "Retreat"
type textarea "x"
type input "Retreat 1"
type textarea "x"
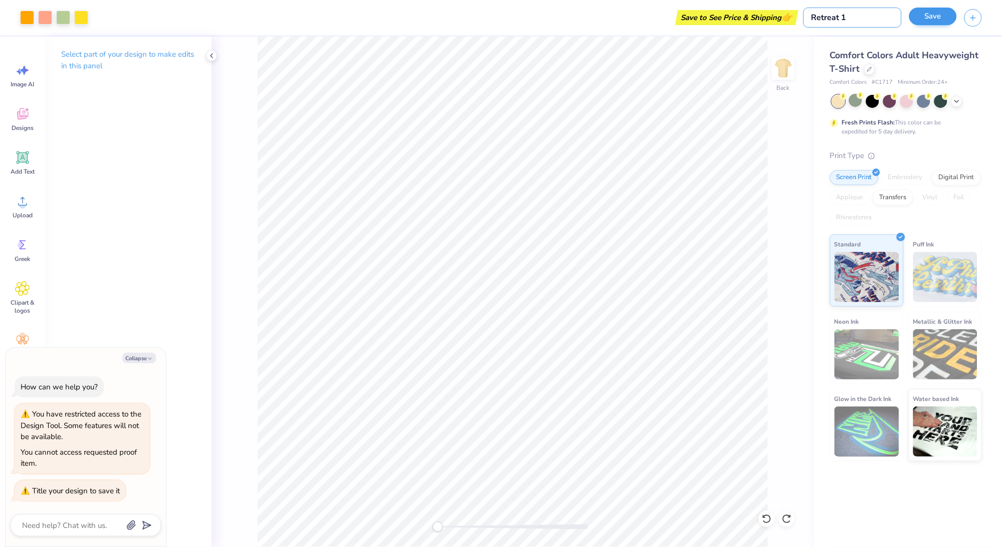
type input "Retreat 1"
click at [925, 23] on button "Save" at bounding box center [933, 17] width 48 height 18
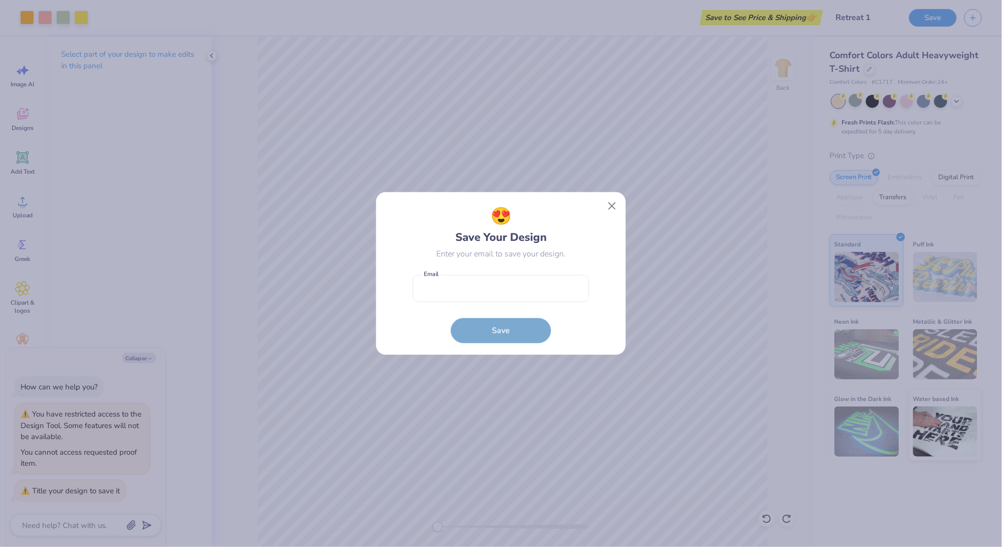
click at [519, 304] on form "Email is a required field Email Save" at bounding box center [501, 307] width 177 height 74
click at [517, 289] on input "email" at bounding box center [501, 289] width 177 height 28
type input "[EMAIL_ADDRESS][DOMAIN_NAME]"
click at [517, 329] on button "Save" at bounding box center [501, 327] width 100 height 25
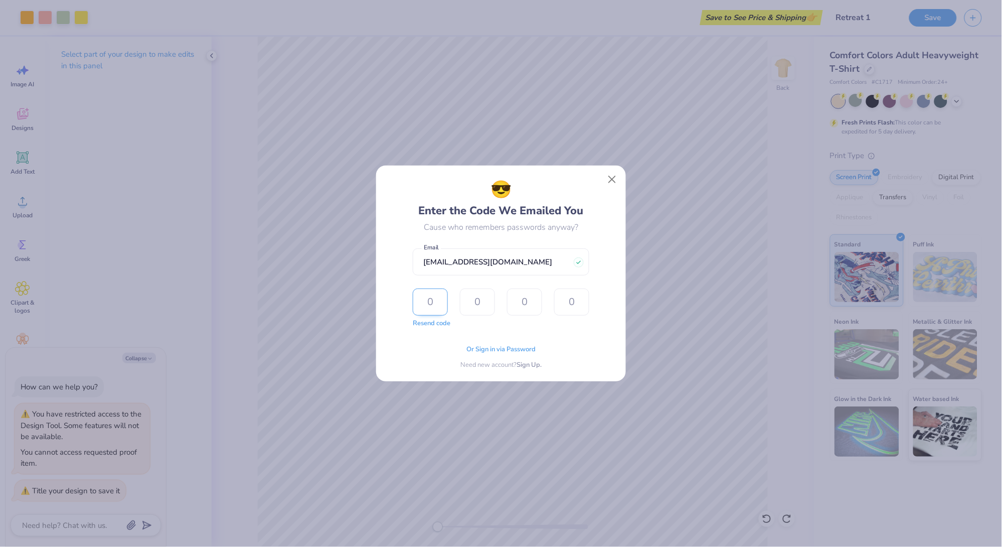
click at [430, 290] on input "text" at bounding box center [430, 301] width 35 height 27
click at [497, 222] on div "Cause who remembers passwords anyway?" at bounding box center [501, 227] width 154 height 12
click at [491, 349] on span "Or Sign in via Password" at bounding box center [500, 348] width 69 height 10
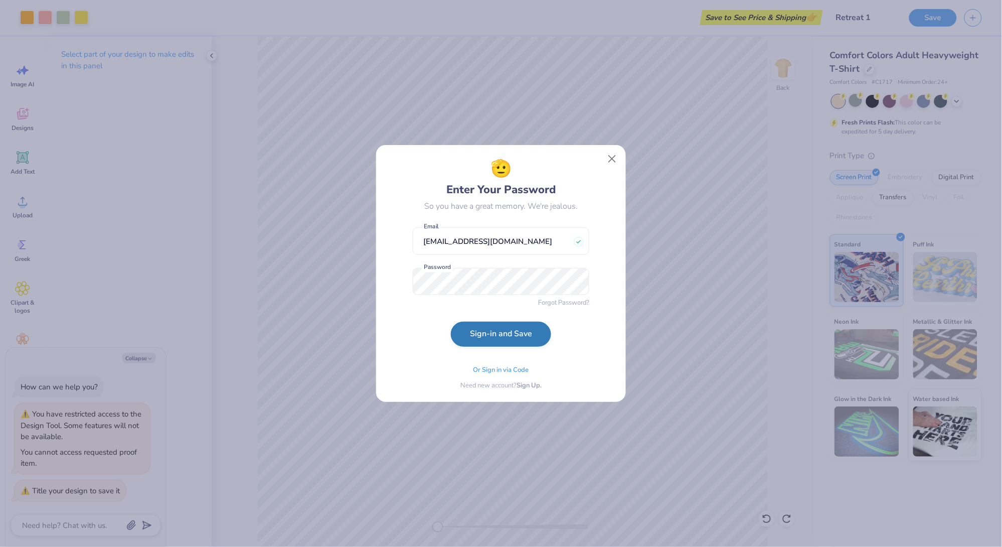
click at [519, 335] on button "Sign-in and Save" at bounding box center [501, 333] width 100 height 25
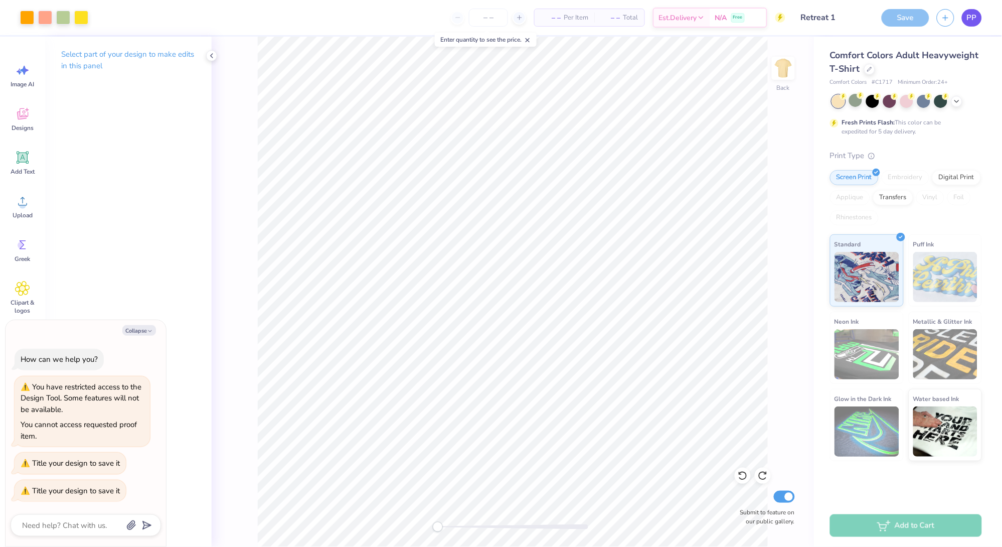
click at [970, 18] on span "PP" at bounding box center [972, 18] width 10 height 12
type textarea "x"
